Goal: Task Accomplishment & Management: Manage account settings

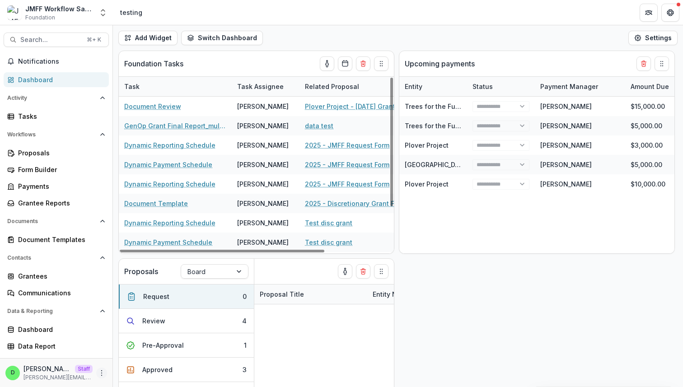
click at [102, 375] on circle "More" at bounding box center [102, 375] width 0 height 0
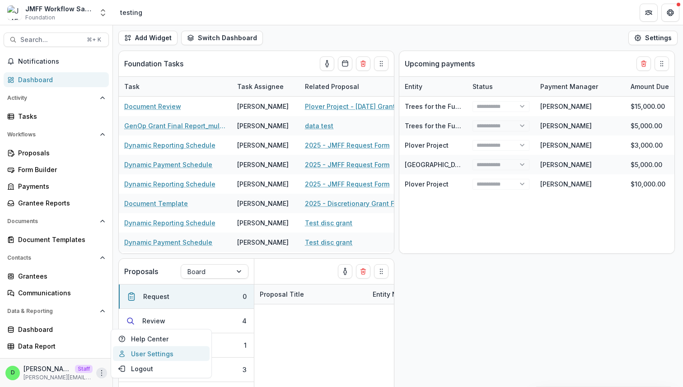
click at [135, 356] on link "User Settings" at bounding box center [161, 353] width 97 height 15
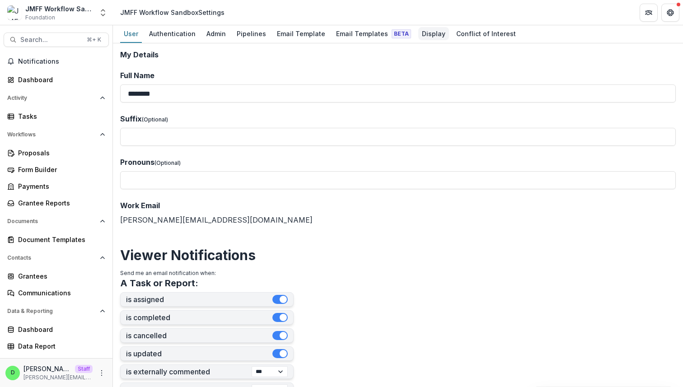
click at [424, 32] on div "Display" at bounding box center [433, 33] width 31 height 13
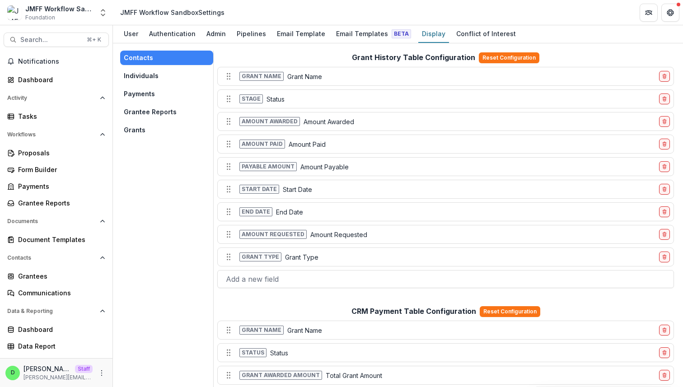
click at [139, 126] on button "Grants" at bounding box center [166, 130] width 93 height 14
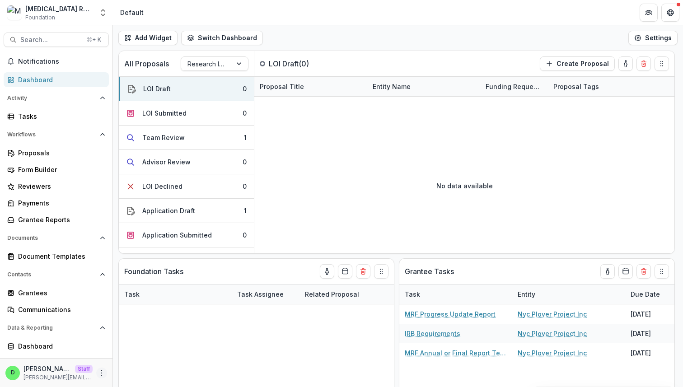
click at [98, 372] on icon "More" at bounding box center [101, 372] width 7 height 7
click at [125, 353] on link "User Settings" at bounding box center [158, 353] width 97 height 15
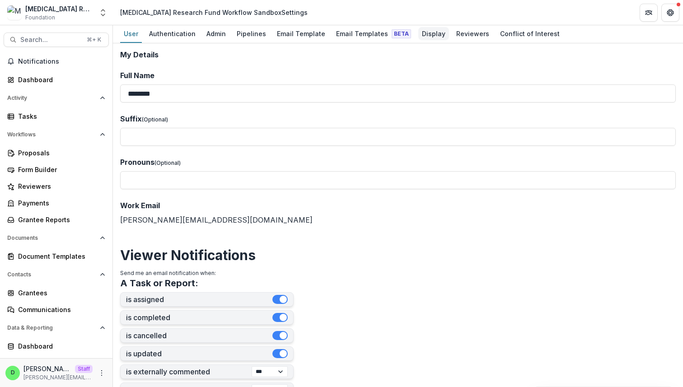
click at [418, 36] on div "Display" at bounding box center [433, 33] width 31 height 13
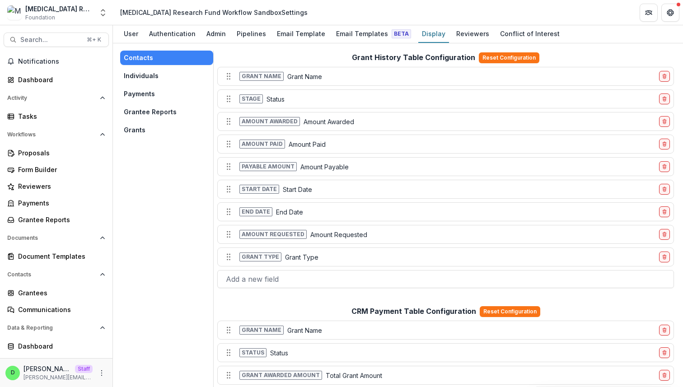
click at [141, 127] on button "Grants" at bounding box center [166, 130] width 93 height 14
